Goal: Information Seeking & Learning: Learn about a topic

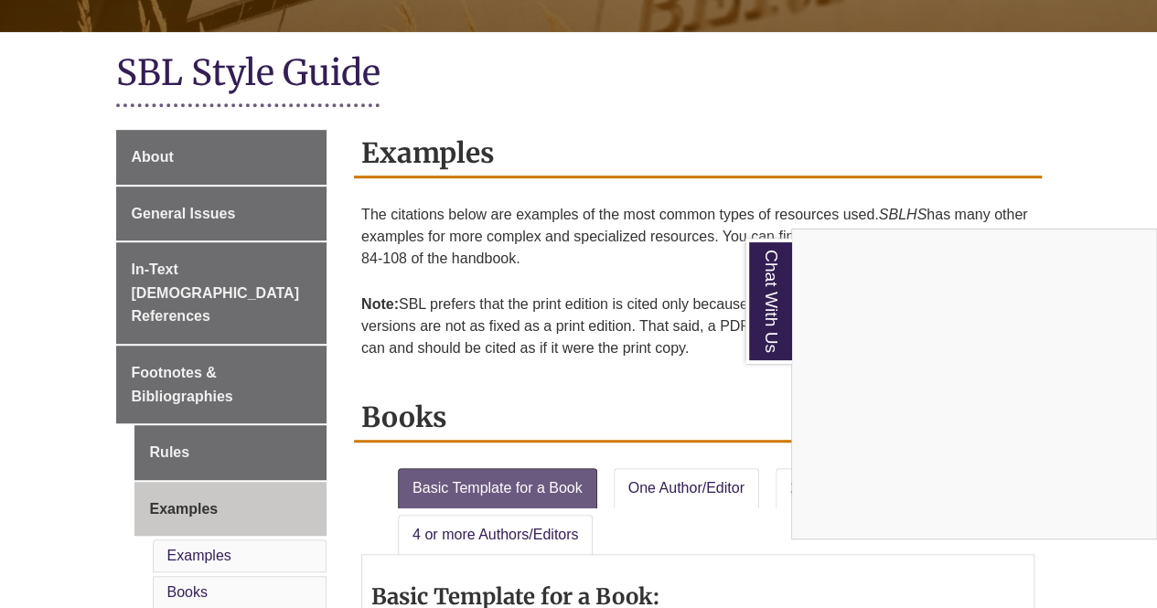
scroll to position [366, 0]
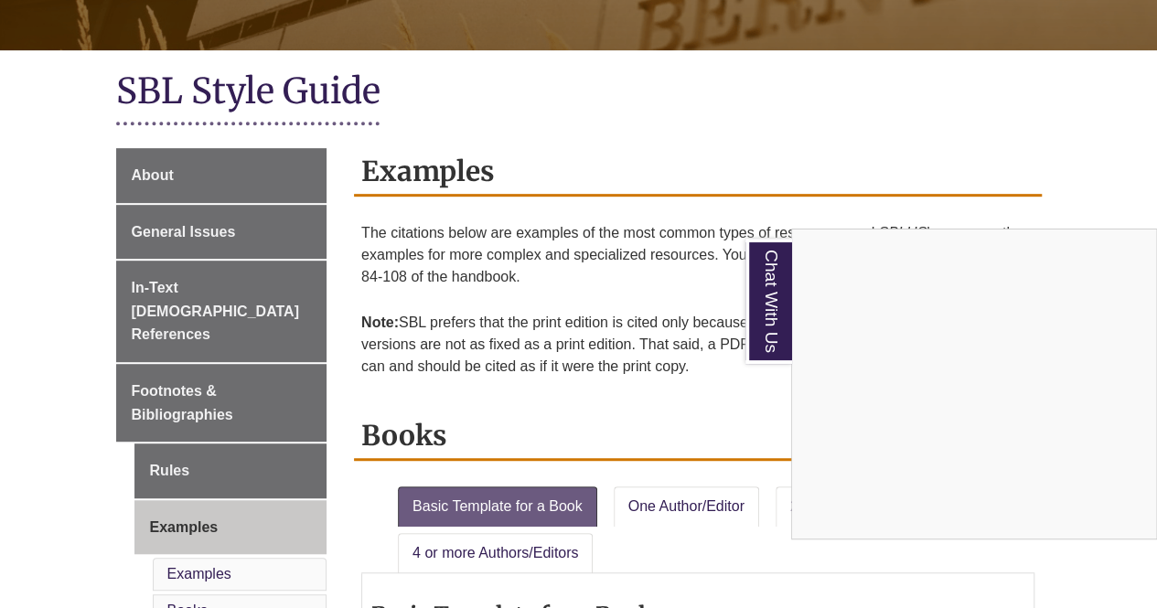
click at [159, 306] on div "Chat With Us" at bounding box center [578, 304] width 1157 height 608
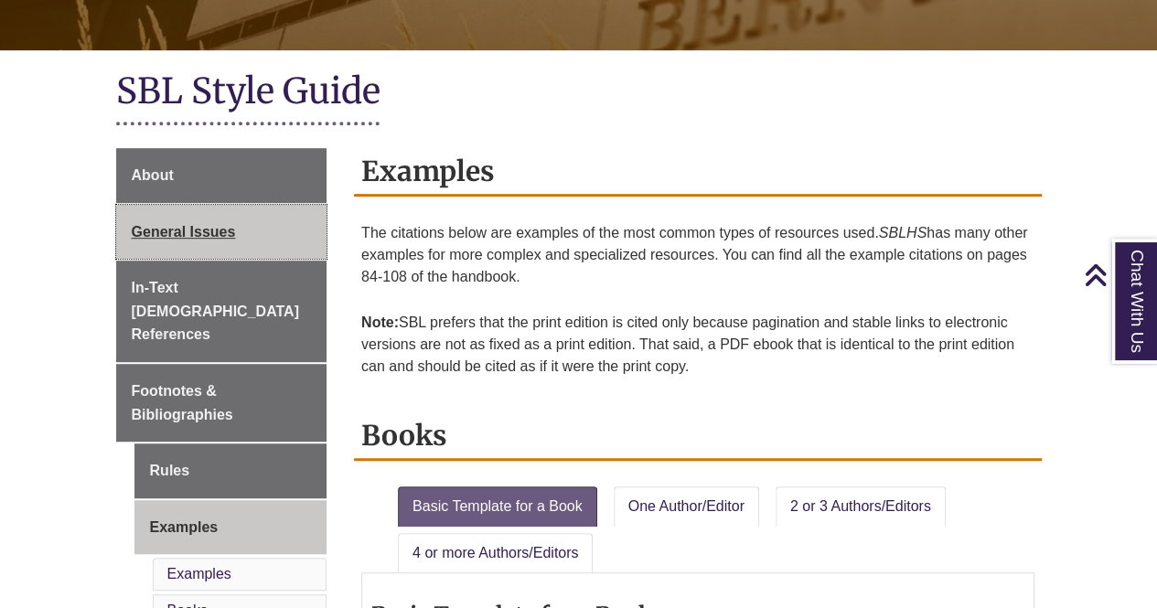
click at [154, 233] on span "General Issues" at bounding box center [184, 232] width 104 height 16
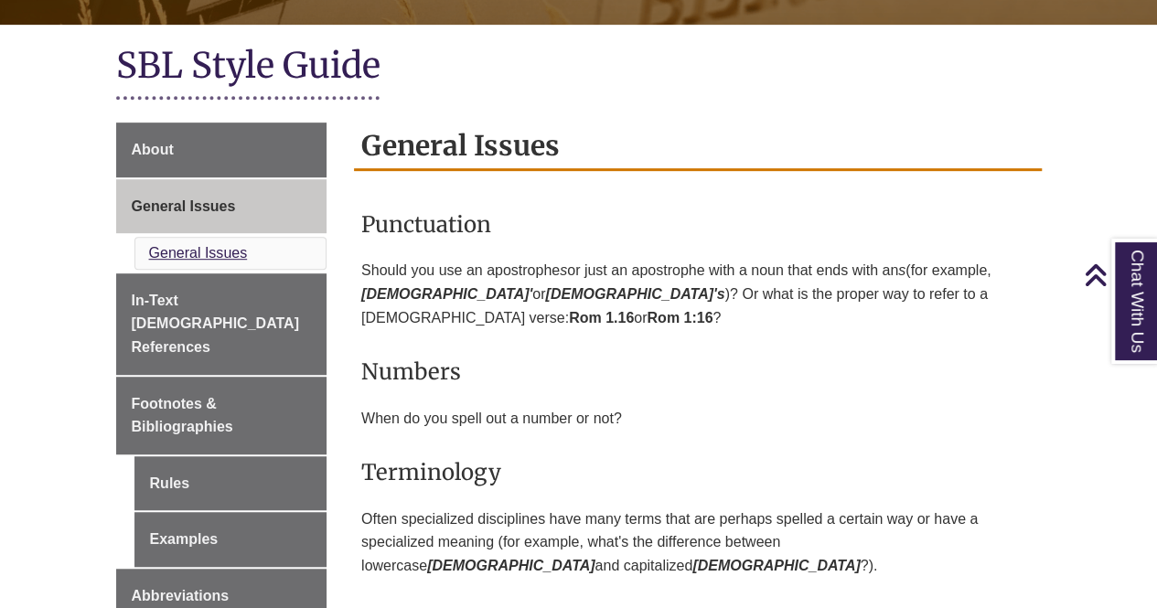
scroll to position [274, 0]
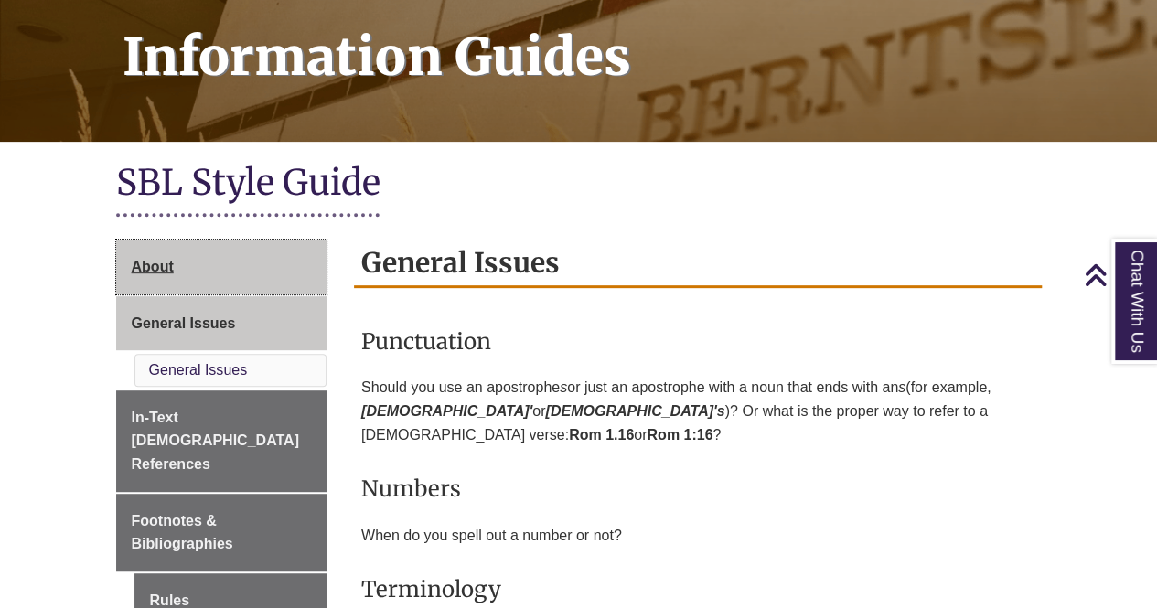
click at [168, 275] on link "About" at bounding box center [221, 267] width 211 height 55
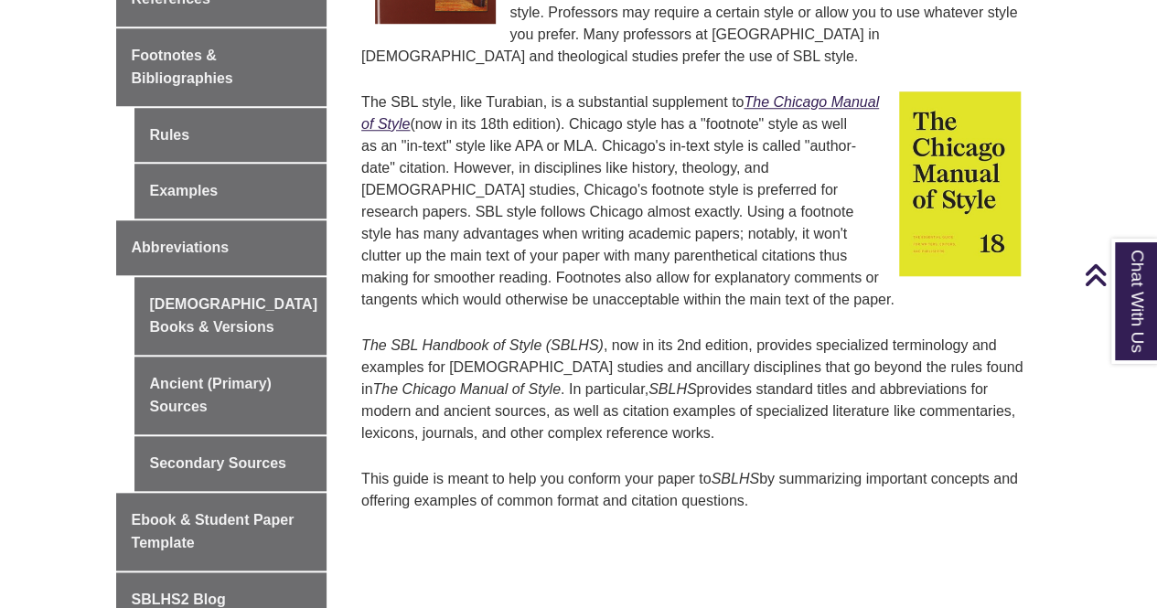
scroll to position [732, 0]
